Goal: Information Seeking & Learning: Learn about a topic

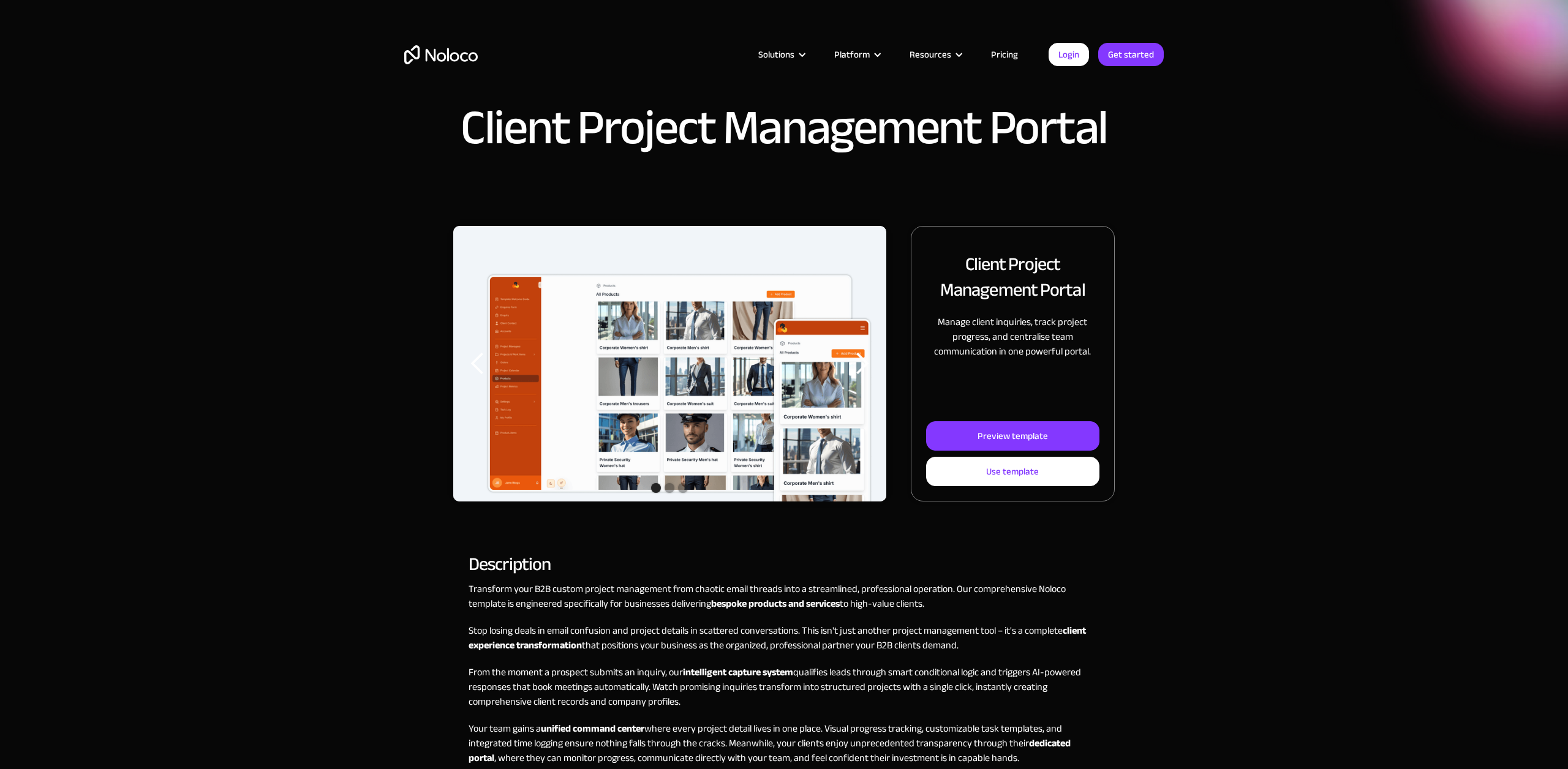
click at [858, 366] on div "next slide" at bounding box center [862, 363] width 25 height 25
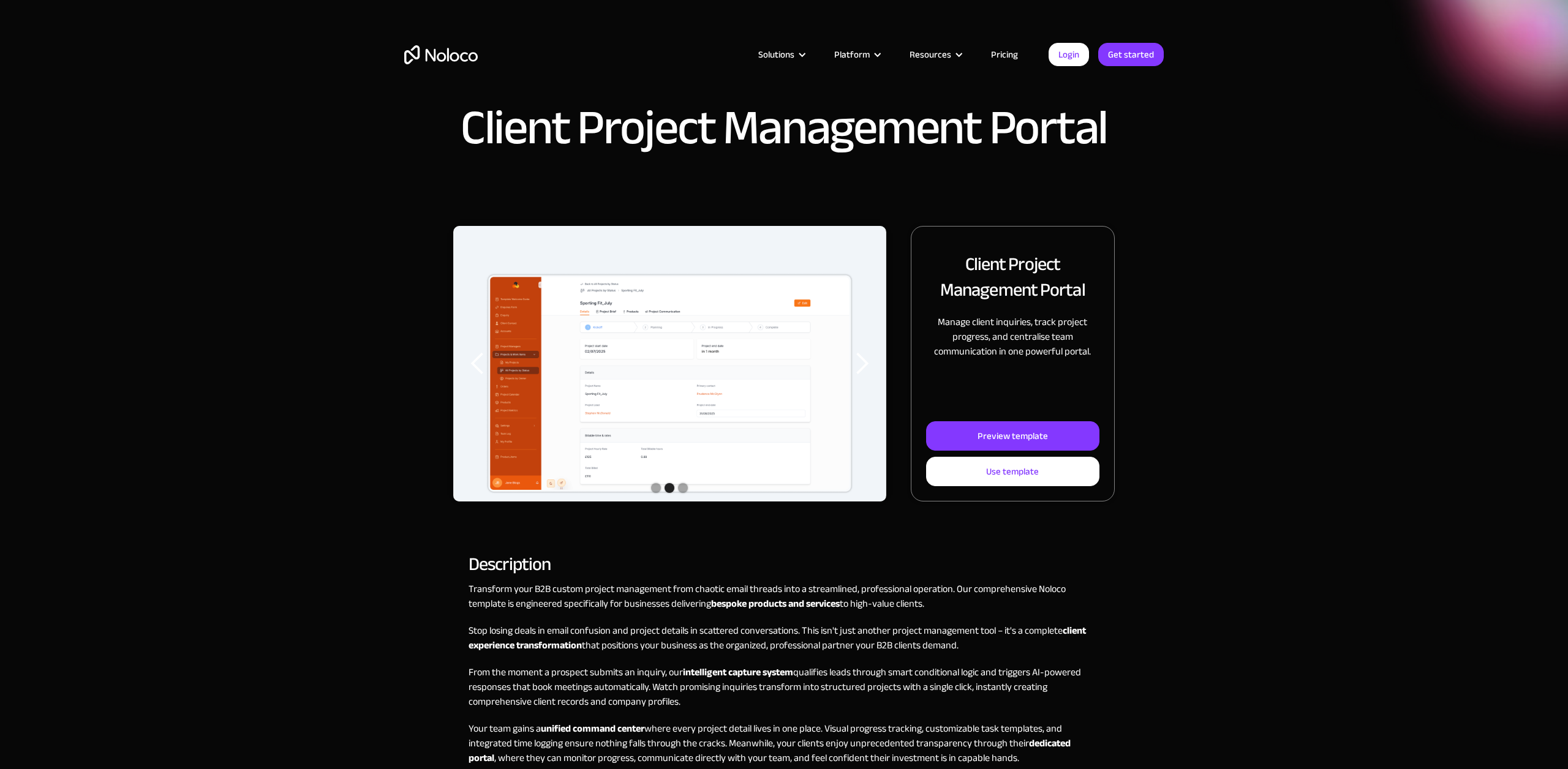
click at [858, 366] on div "next slide" at bounding box center [862, 363] width 25 height 25
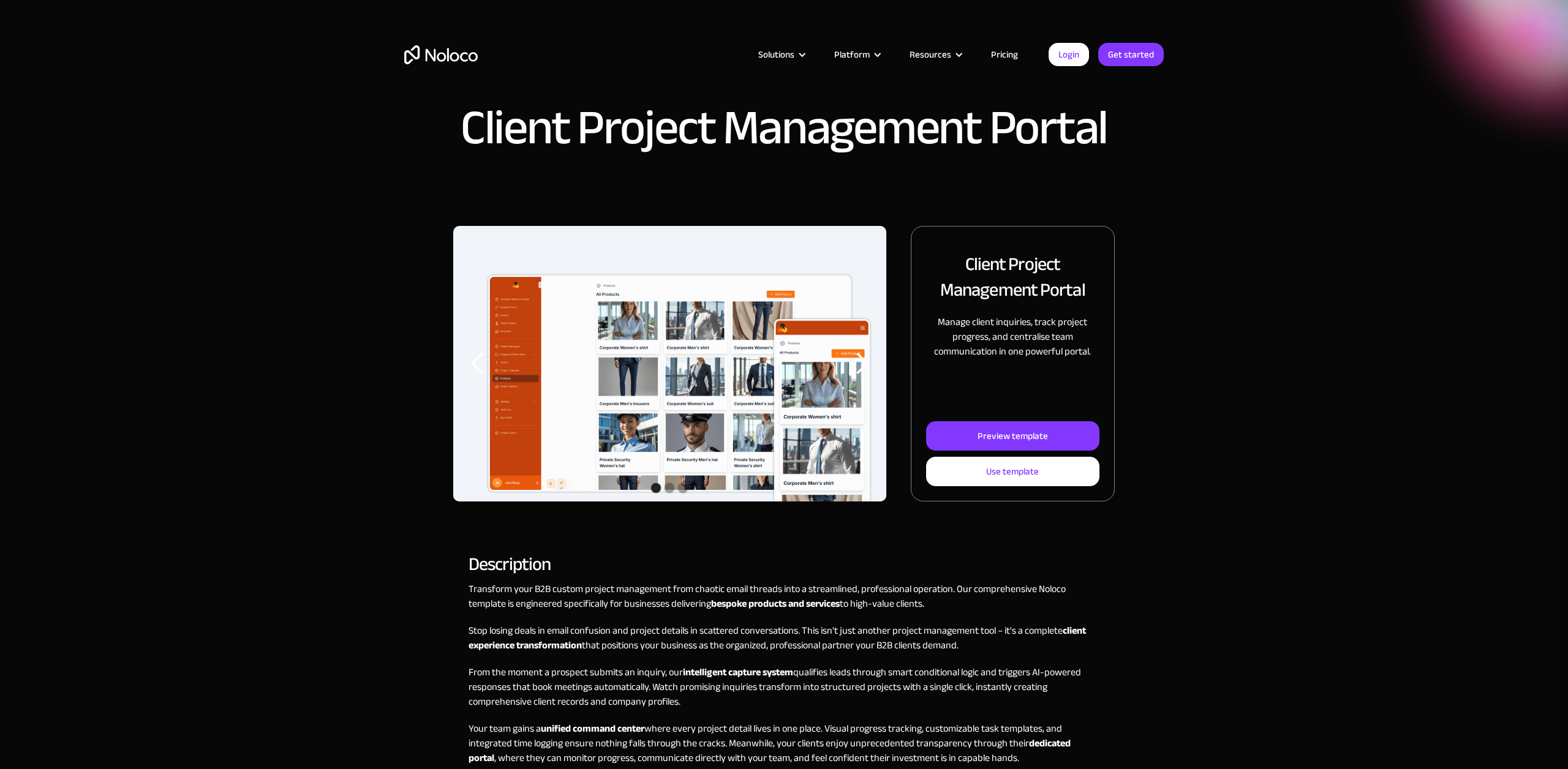
click at [858, 366] on div "next slide" at bounding box center [862, 363] width 25 height 25
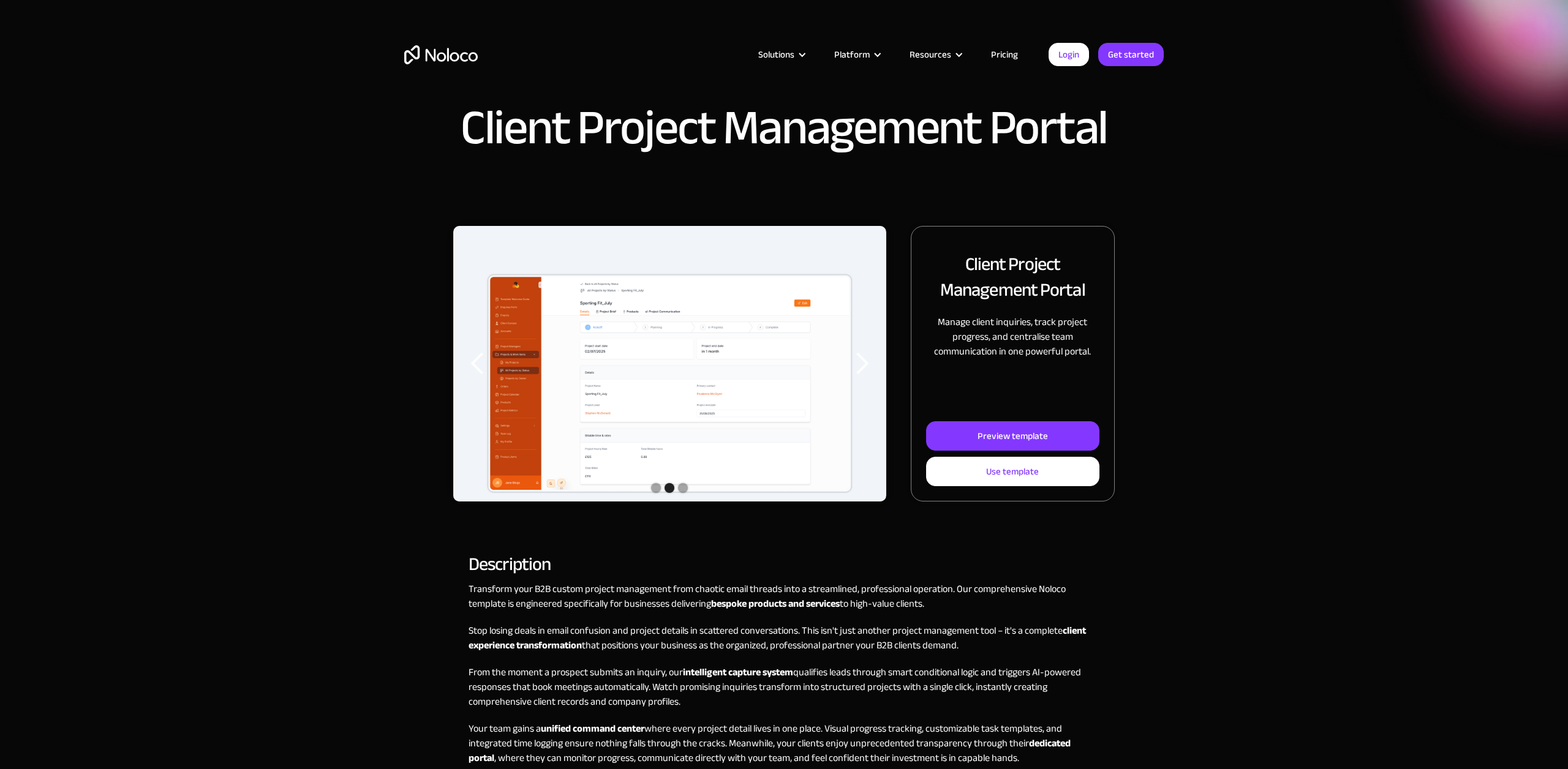
click at [858, 366] on div "next slide" at bounding box center [862, 363] width 25 height 25
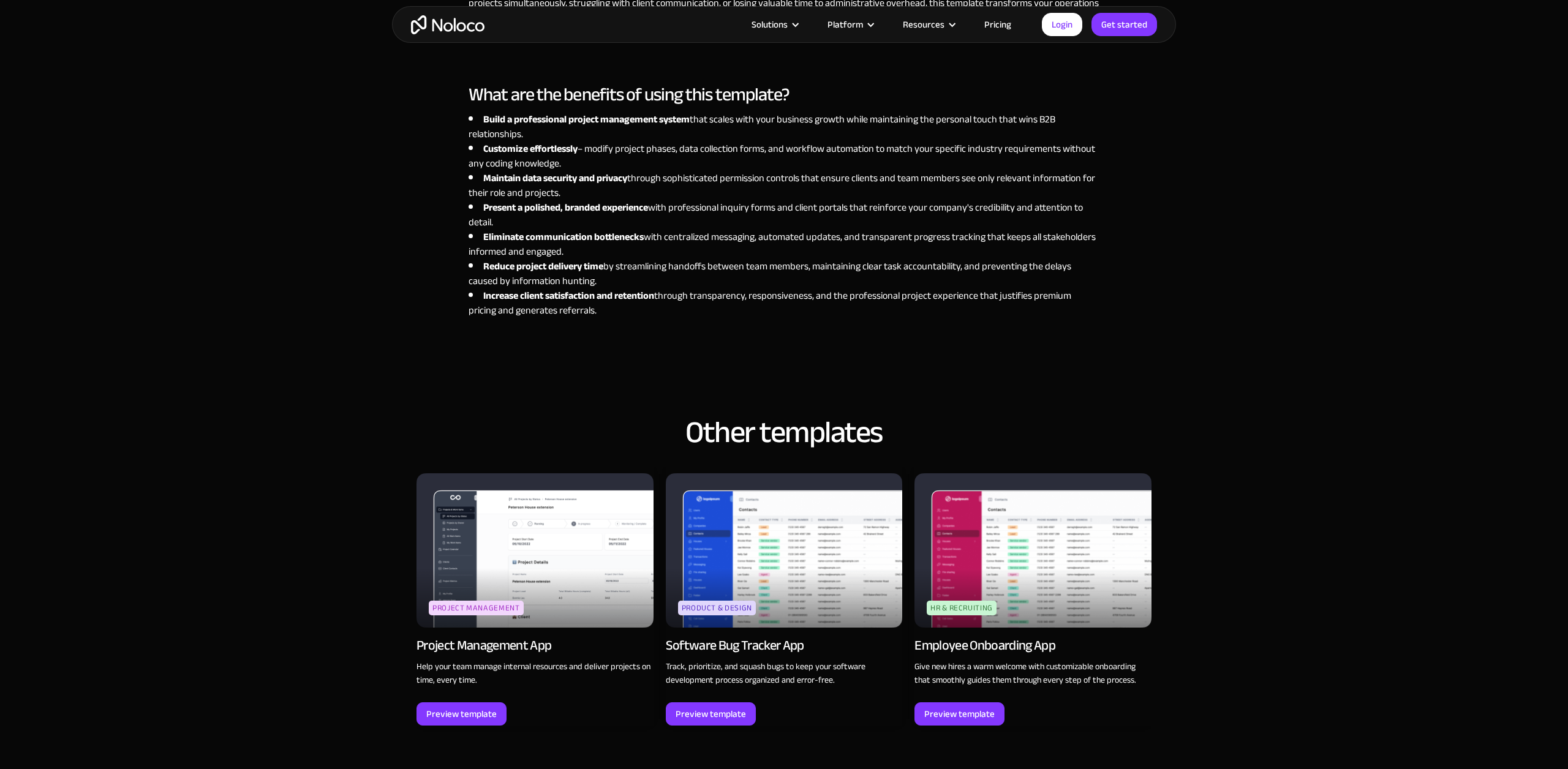
scroll to position [1292, 0]
click at [516, 550] on img at bounding box center [534, 550] width 237 height 154
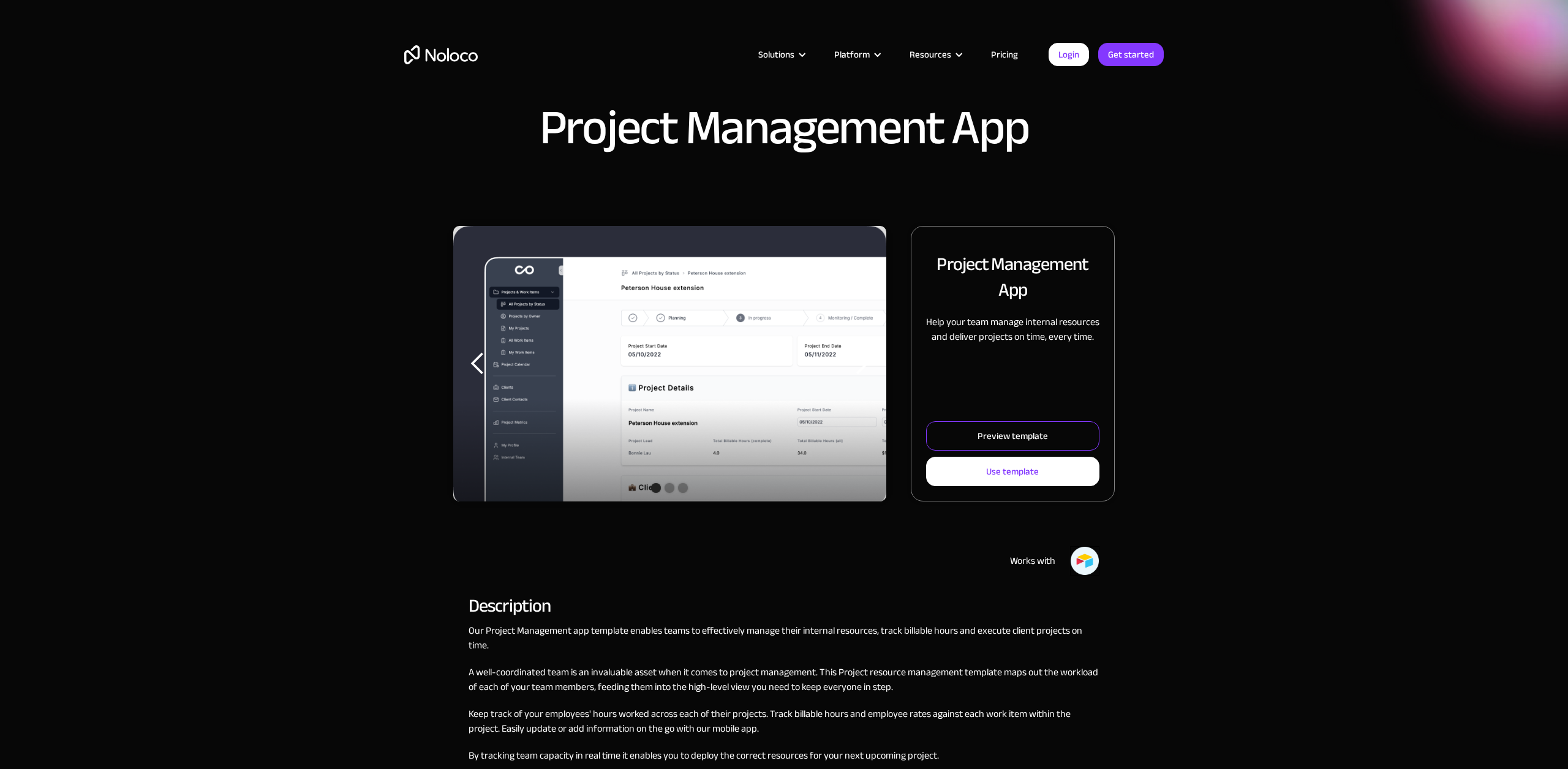
click at [968, 431] on link "Preview template" at bounding box center [1012, 436] width 173 height 29
